Goal: Information Seeking & Learning: Learn about a topic

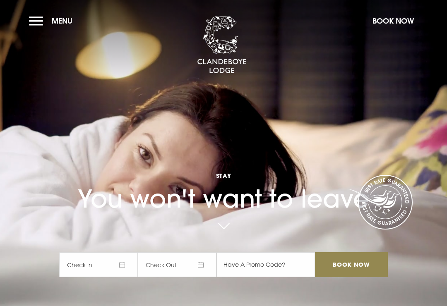
click at [227, 236] on link at bounding box center [223, 227] width 19 height 18
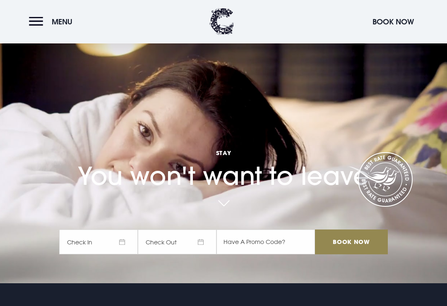
scroll to position [20, 0]
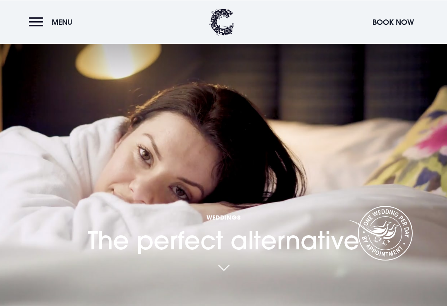
click at [279, 171] on div "Weddings The perfect alternative" at bounding box center [224, 141] width 282 height 305
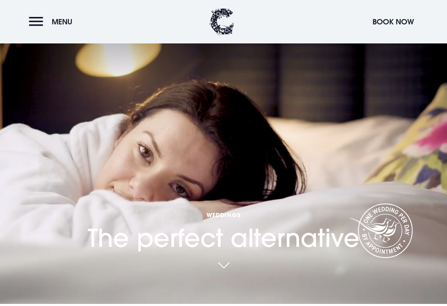
scroll to position [8, 0]
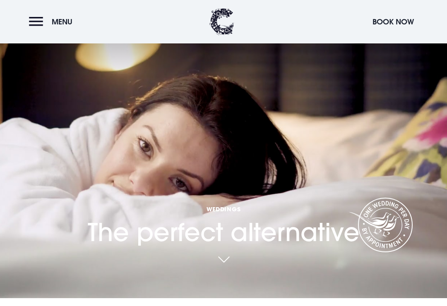
click at [230, 269] on link at bounding box center [223, 260] width 19 height 18
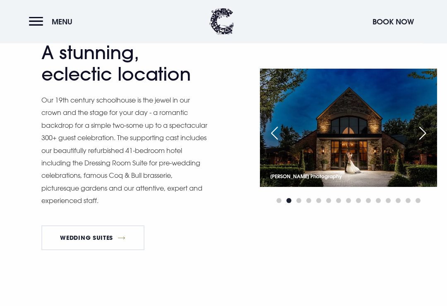
scroll to position [611, 0]
click at [372, 152] on img at bounding box center [348, 128] width 177 height 118
click at [388, 144] on img at bounding box center [348, 128] width 177 height 118
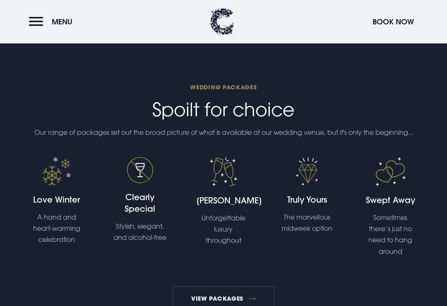
scroll to position [1433, 0]
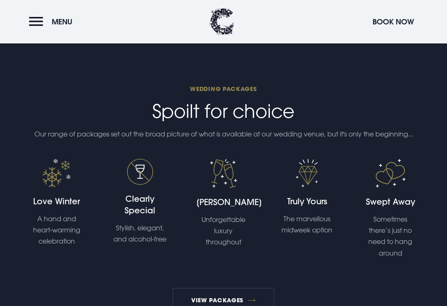
click at [51, 203] on div "Love Winter A hand and heart-warming celebration" at bounding box center [57, 209] width 84 height 100
click at [44, 197] on div "Love Winter A hand and heart-warming celebration" at bounding box center [57, 209] width 84 height 100
click at [56, 187] on img at bounding box center [56, 173] width 29 height 29
click at [58, 207] on h4 "Love Winter" at bounding box center [56, 202] width 54 height 12
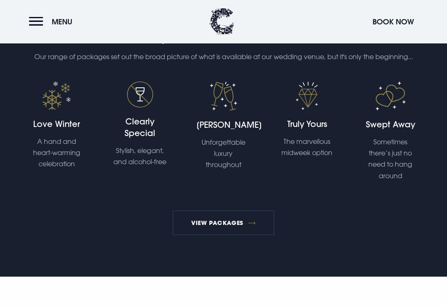
scroll to position [1511, 0]
click at [225, 229] on link "View Packages" at bounding box center [223, 223] width 102 height 25
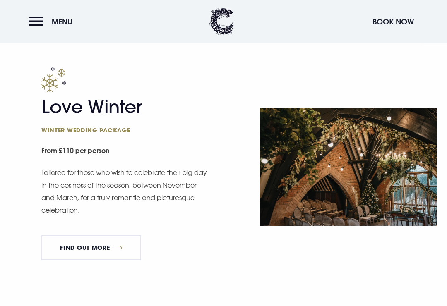
scroll to position [922, 0]
click at [100, 243] on link "FIND OUT MORE" at bounding box center [91, 247] width 100 height 25
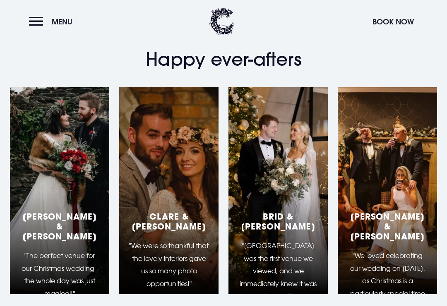
scroll to position [1305, 0]
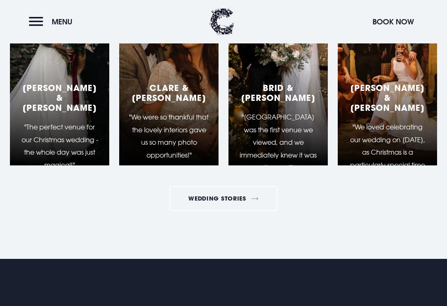
click at [234, 191] on link "Wedding Stories" at bounding box center [224, 198] width 108 height 25
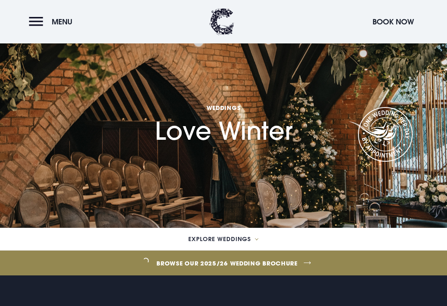
scroll to position [0, 0]
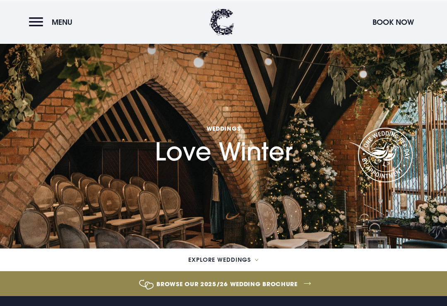
click at [64, 20] on span "Menu" at bounding box center [62, 22] width 21 height 10
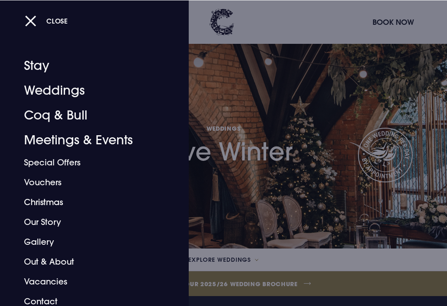
click at [51, 204] on link "Christmas" at bounding box center [88, 202] width 129 height 20
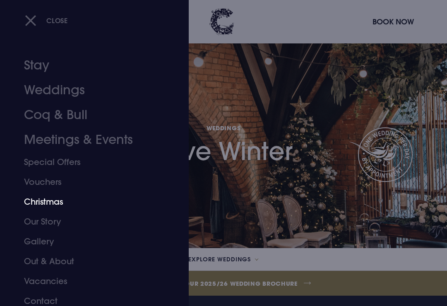
click at [125, 239] on link "Gallery" at bounding box center [88, 242] width 129 height 20
click at [84, 110] on link "Coq & Bull" at bounding box center [88, 115] width 129 height 25
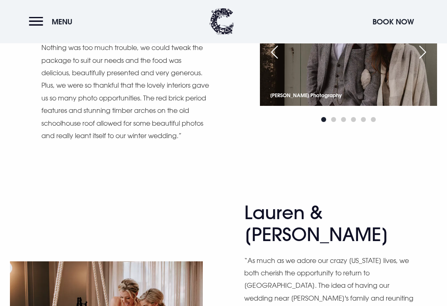
scroll to position [5244, 0]
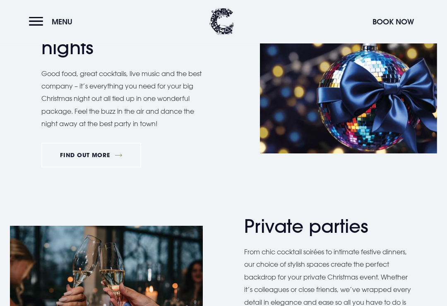
scroll to position [421, 0]
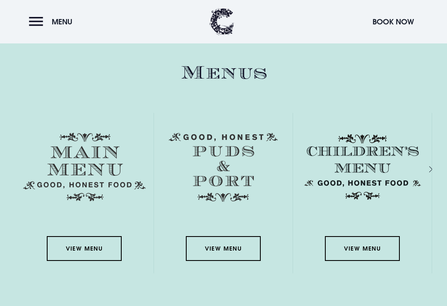
scroll to position [1123, 0]
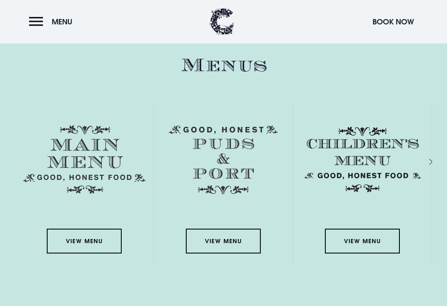
click at [114, 181] on img at bounding box center [84, 159] width 122 height 69
click at [89, 254] on link "View Menu" at bounding box center [84, 241] width 74 height 25
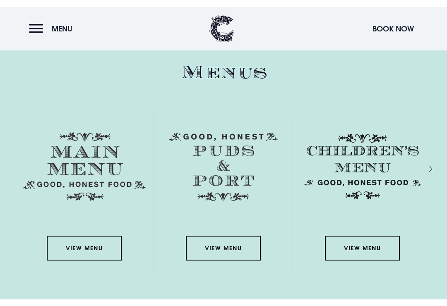
scroll to position [1122, 0]
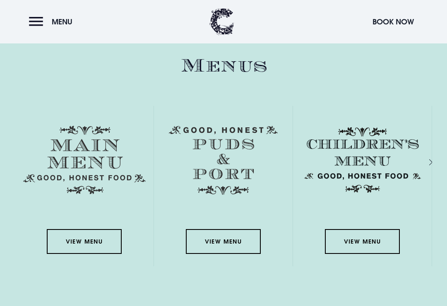
click at [220, 254] on link "View Menu" at bounding box center [223, 241] width 74 height 25
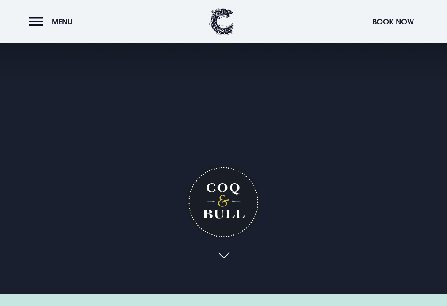
scroll to position [245, 0]
